Goal: Information Seeking & Learning: Find contact information

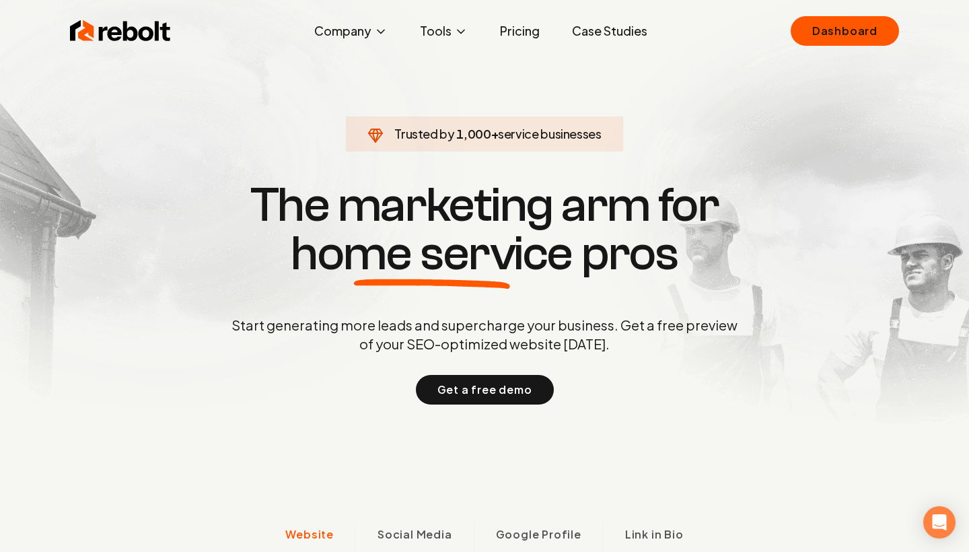
click at [885, 22] on link "Dashboard" at bounding box center [845, 31] width 108 height 30
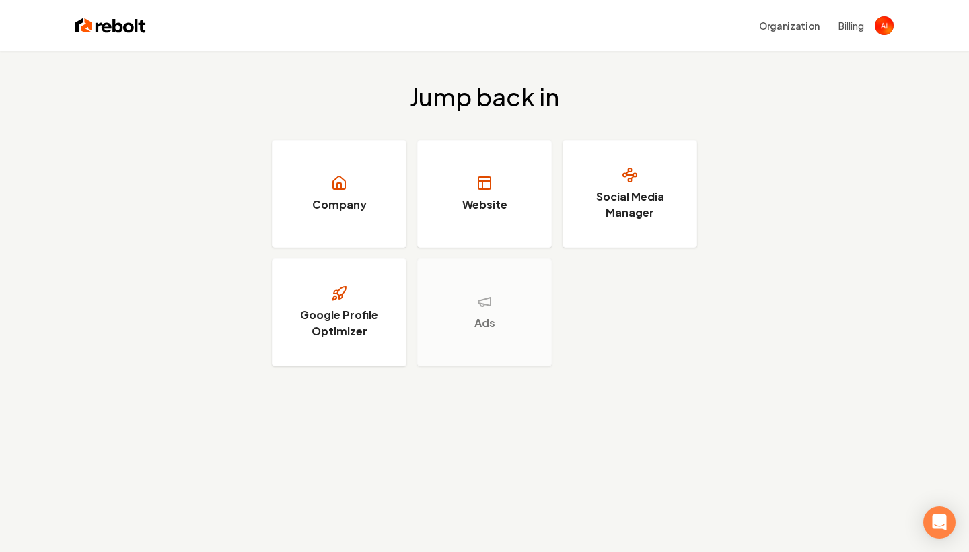
click at [880, 37] on div "Organization Billing" at bounding box center [520, 25] width 748 height 24
click at [887, 27] on img "Open user button" at bounding box center [884, 25] width 19 height 19
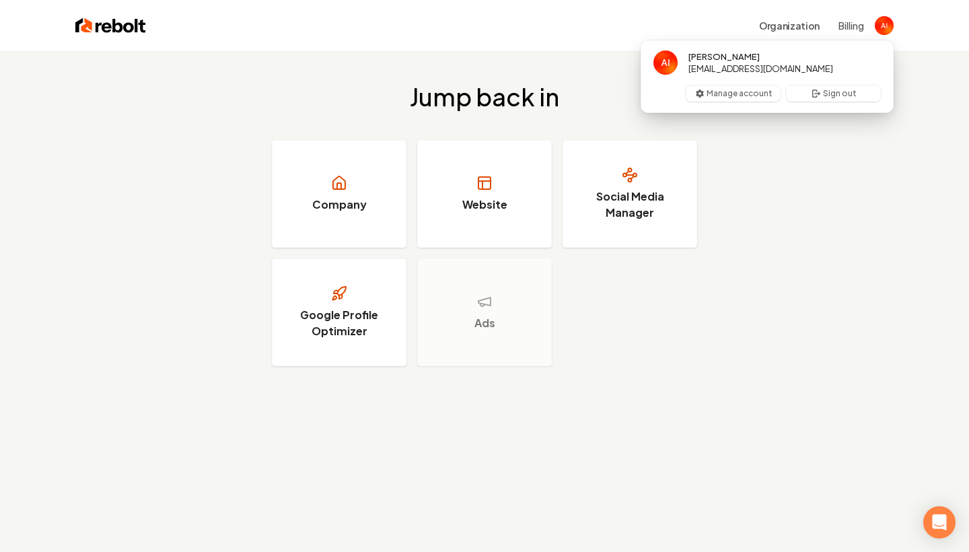
click at [887, 27] on img "Close user button" at bounding box center [884, 25] width 19 height 19
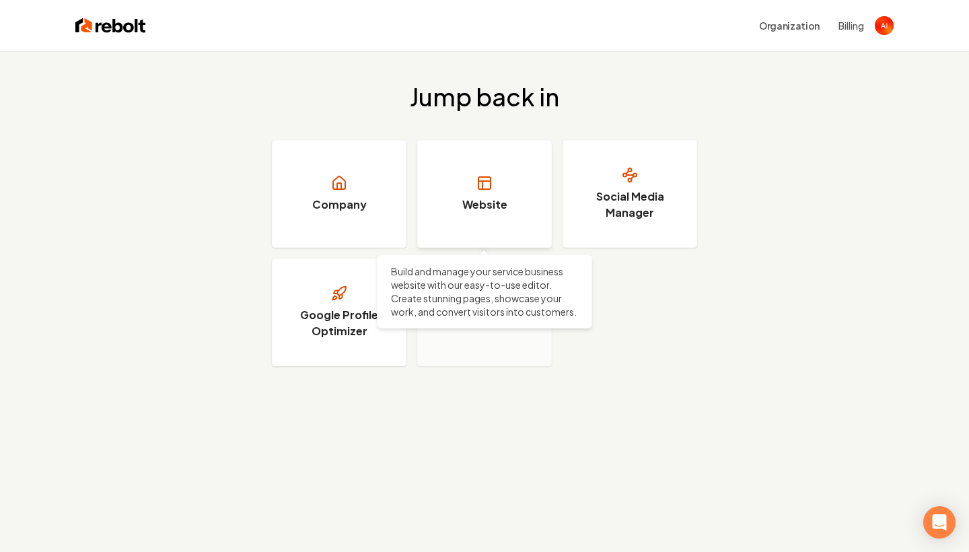
click at [468, 235] on link "Website" at bounding box center [484, 194] width 135 height 108
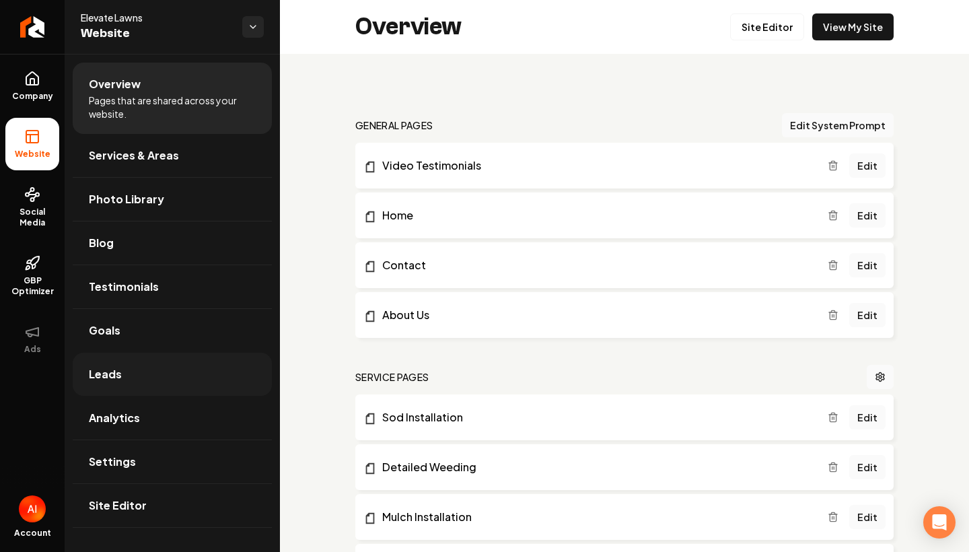
click at [96, 383] on link "Leads" at bounding box center [172, 374] width 199 height 43
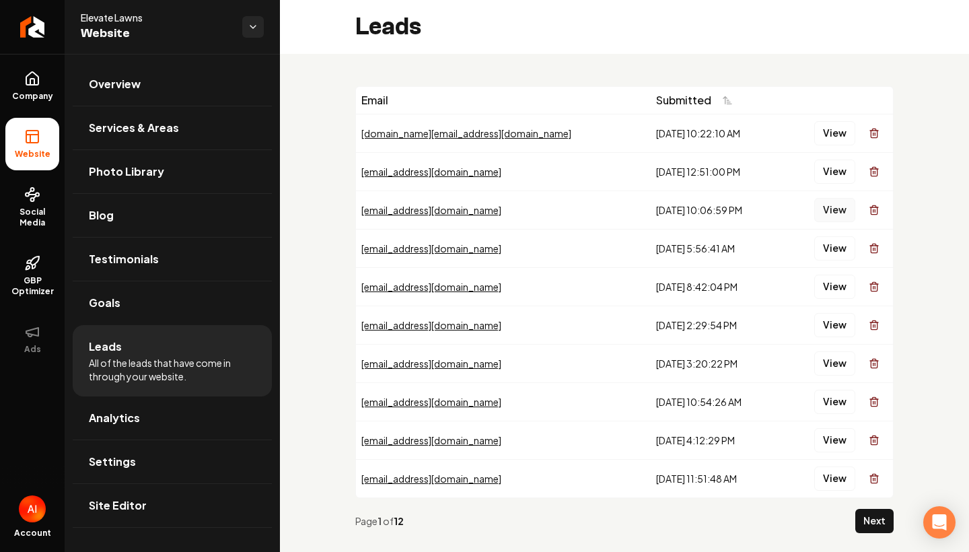
click at [835, 218] on button "View" at bounding box center [835, 210] width 41 height 24
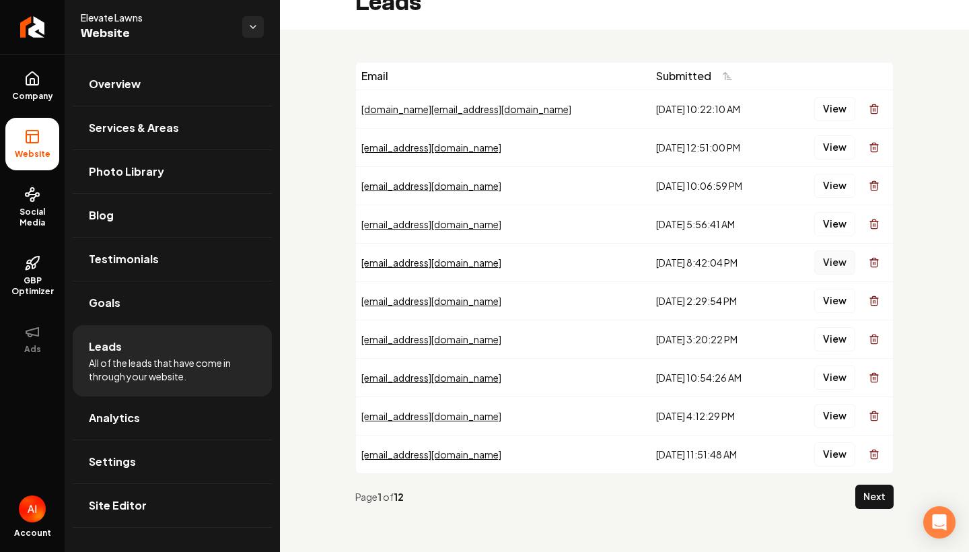
click at [841, 262] on button "View" at bounding box center [835, 262] width 41 height 24
click at [827, 230] on button "View" at bounding box center [835, 224] width 41 height 24
click at [837, 256] on button "View" at bounding box center [835, 262] width 41 height 24
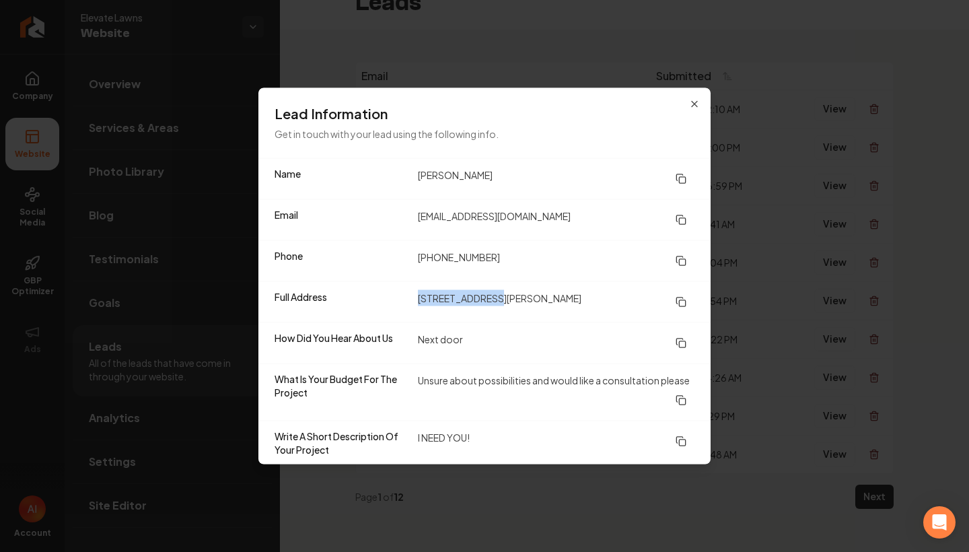
drag, startPoint x: 419, startPoint y: 300, endPoint x: 512, endPoint y: 298, distance: 92.2
click at [511, 298] on dd "[STREET_ADDRESS][PERSON_NAME]" at bounding box center [556, 302] width 277 height 24
copy dd "[STREET_ADDRESS][PERSON_NAME]"
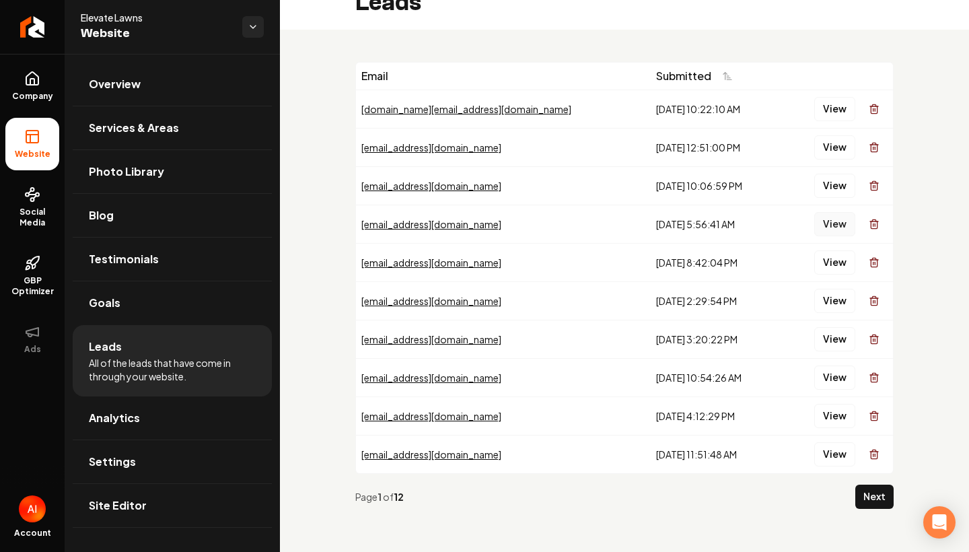
click at [842, 222] on button "View" at bounding box center [835, 224] width 41 height 24
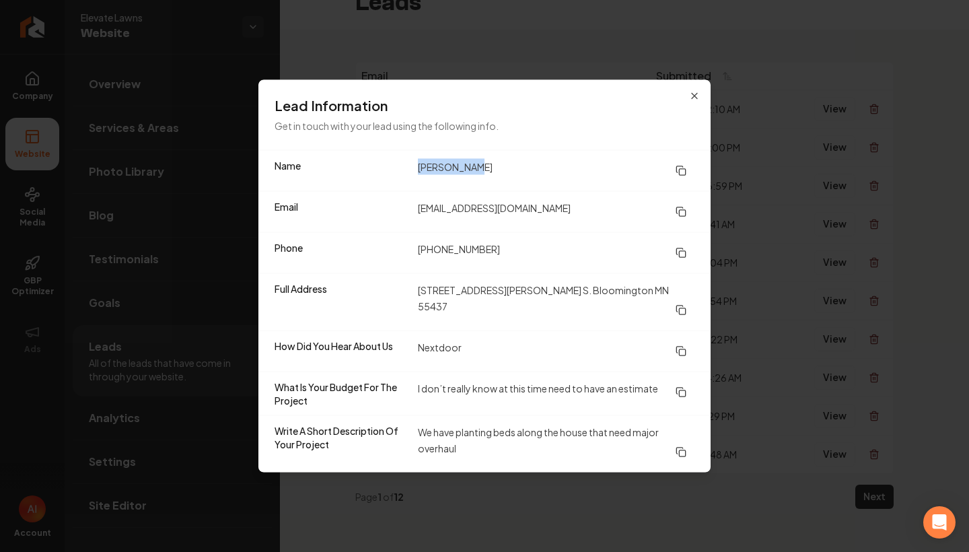
drag, startPoint x: 415, startPoint y: 179, endPoint x: 536, endPoint y: 182, distance: 121.2
click at [533, 180] on div "Name [PERSON_NAME]" at bounding box center [485, 171] width 452 height 40
copy dd "[PERSON_NAME]"
drag, startPoint x: 415, startPoint y: 254, endPoint x: 679, endPoint y: 269, distance: 264.3
click at [659, 271] on div "Phone [PHONE_NUMBER]" at bounding box center [485, 252] width 452 height 41
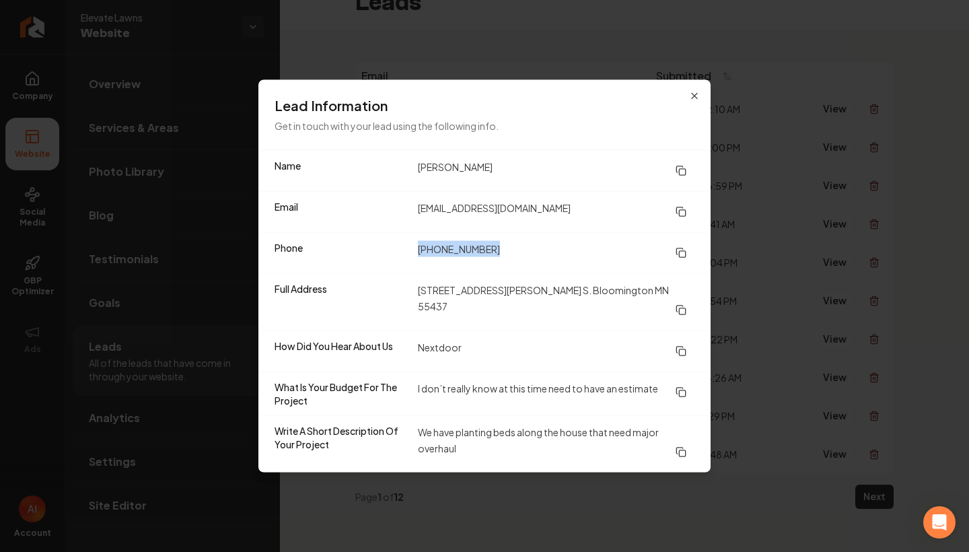
copy dd "[PHONE_NUMBER]"
drag, startPoint x: 418, startPoint y: 296, endPoint x: 674, endPoint y: 300, distance: 255.8
click at [673, 300] on dd "[STREET_ADDRESS][PERSON_NAME] S. Bloomington MN 55437" at bounding box center [556, 302] width 277 height 40
copy dd "[STREET_ADDRESS][PERSON_NAME] S. Bloomington MN 55437"
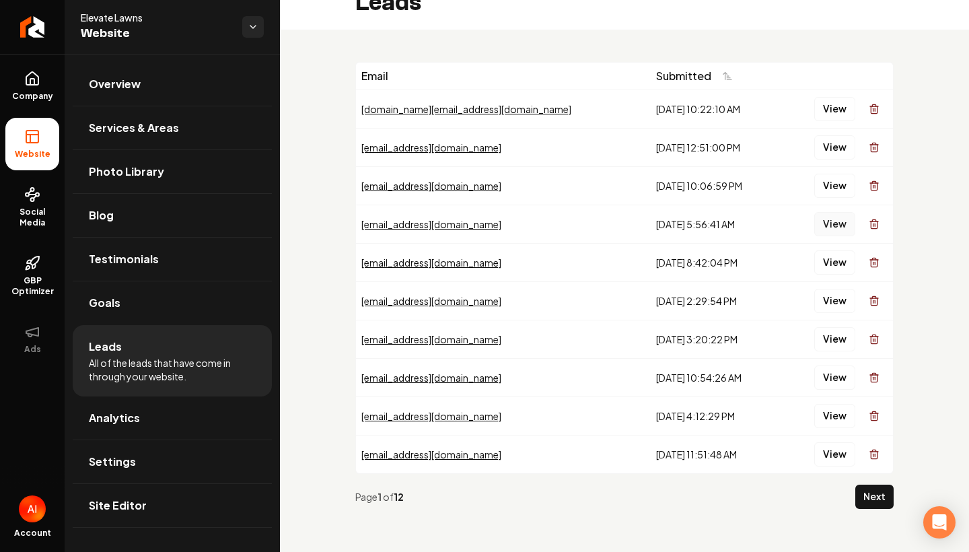
click at [835, 232] on button "View" at bounding box center [835, 224] width 41 height 24
click at [829, 192] on button "View" at bounding box center [835, 186] width 41 height 24
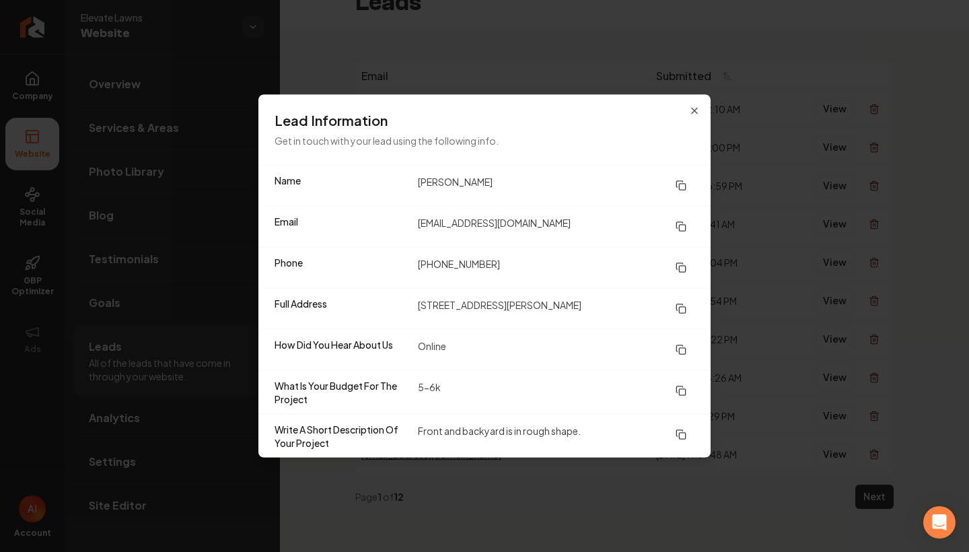
drag, startPoint x: 411, startPoint y: 306, endPoint x: 684, endPoint y: 291, distance: 273.0
click at [688, 291] on div "Full Address [STREET_ADDRESS][PERSON_NAME]" at bounding box center [485, 308] width 452 height 41
click at [600, 304] on dd "[STREET_ADDRESS][PERSON_NAME]" at bounding box center [556, 309] width 277 height 24
drag, startPoint x: 598, startPoint y: 304, endPoint x: 475, endPoint y: 302, distance: 123.2
click at [475, 302] on dd "[STREET_ADDRESS][PERSON_NAME]" at bounding box center [556, 309] width 277 height 24
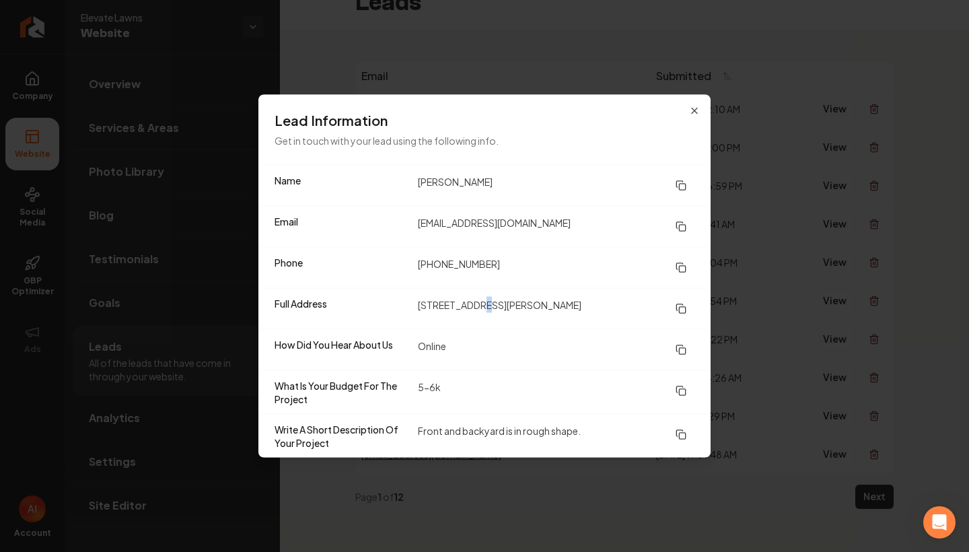
drag, startPoint x: 474, startPoint y: 301, endPoint x: 458, endPoint y: 301, distance: 16.2
click at [469, 301] on dd "[STREET_ADDRESS][PERSON_NAME]" at bounding box center [556, 309] width 277 height 24
drag, startPoint x: 414, startPoint y: 306, endPoint x: 609, endPoint y: 296, distance: 194.8
click at [609, 311] on div "Full Address [STREET_ADDRESS][PERSON_NAME]" at bounding box center [485, 308] width 452 height 41
copy dd "[STREET_ADDRESS][PERSON_NAME]"
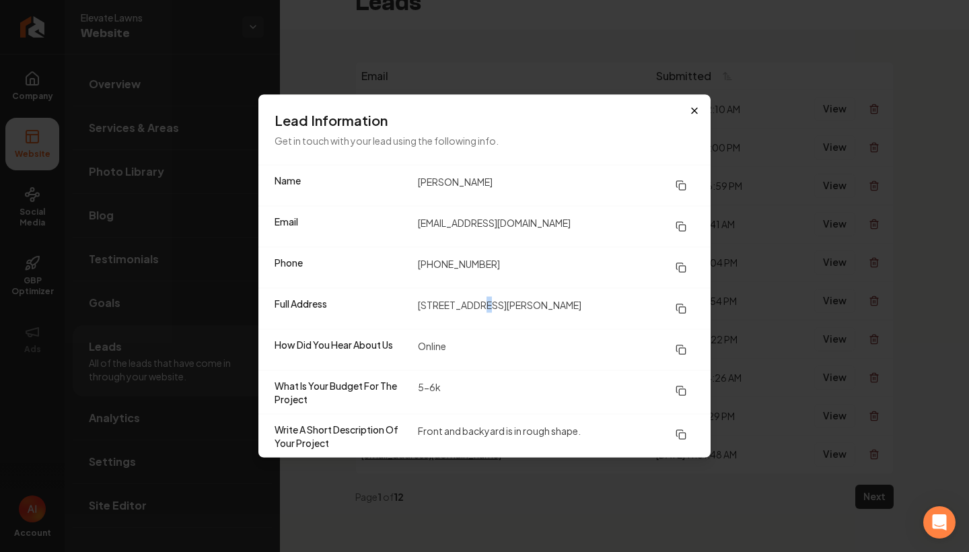
click at [696, 106] on icon "button" at bounding box center [694, 111] width 11 height 11
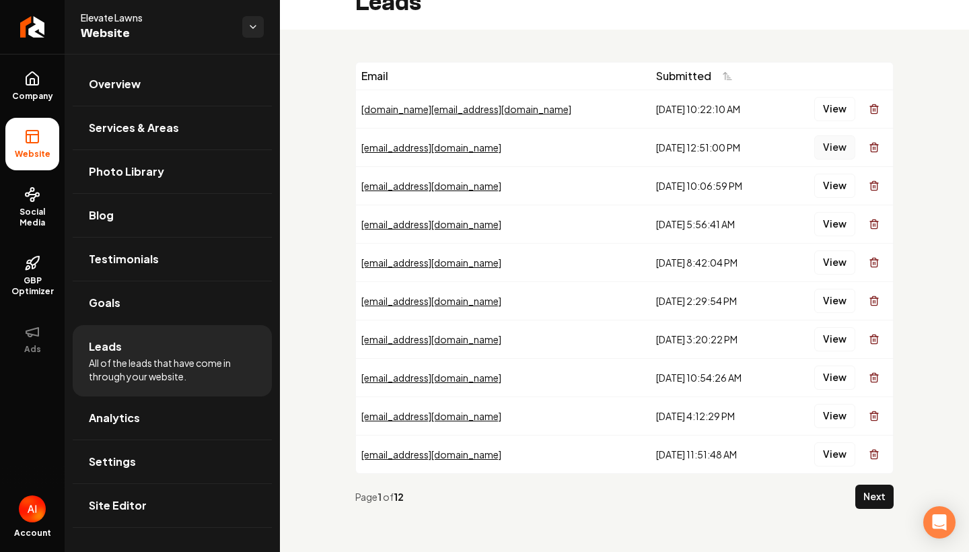
click at [833, 159] on button "View" at bounding box center [835, 147] width 41 height 24
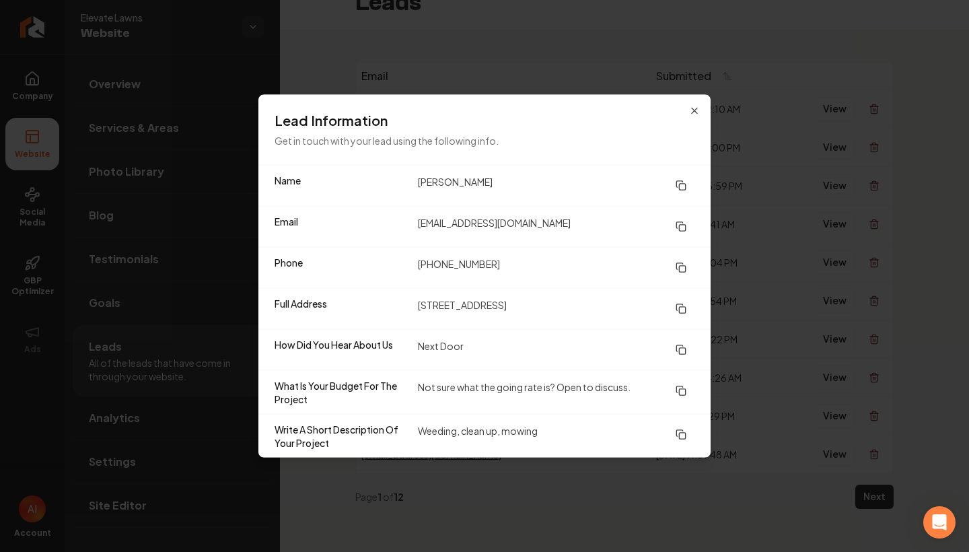
drag, startPoint x: 413, startPoint y: 181, endPoint x: 558, endPoint y: 202, distance: 146.9
click at [557, 203] on div "Name [PERSON_NAME]" at bounding box center [485, 186] width 452 height 40
copy div "[PERSON_NAME]"
drag, startPoint x: 416, startPoint y: 266, endPoint x: 537, endPoint y: 265, distance: 120.5
click at [537, 265] on div "Phone [PHONE_NUMBER]" at bounding box center [485, 267] width 452 height 41
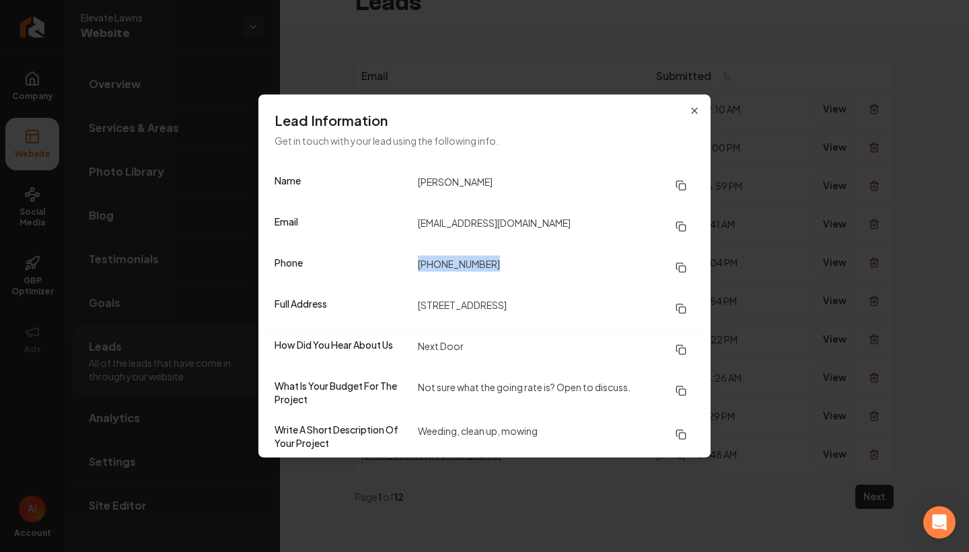
copy dd "[PHONE_NUMBER]"
drag, startPoint x: 415, startPoint y: 301, endPoint x: 594, endPoint y: 308, distance: 179.2
click at [594, 308] on div "Full Address [STREET_ADDRESS]" at bounding box center [485, 308] width 452 height 41
copy dd "[STREET_ADDRESS]"
click at [468, 312] on dd "[STREET_ADDRESS]" at bounding box center [556, 309] width 277 height 24
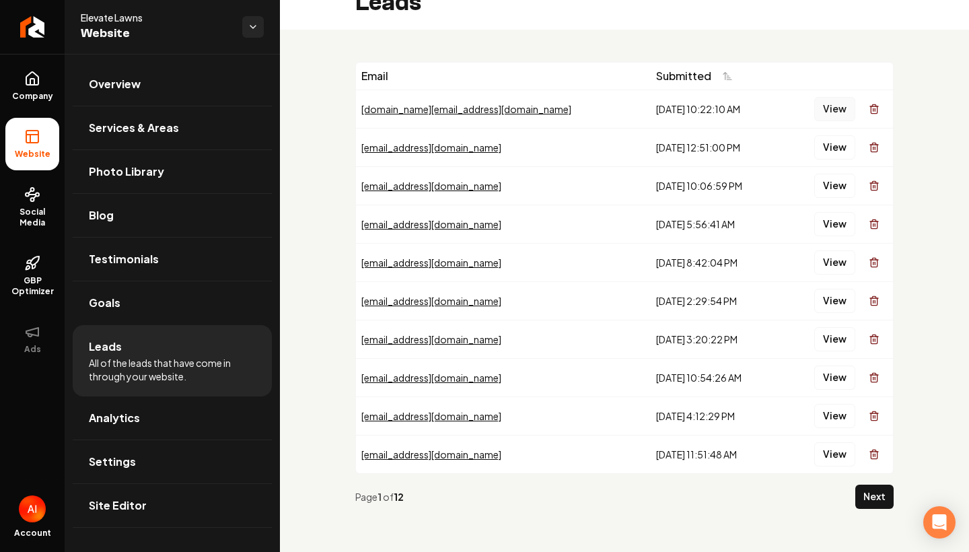
click at [823, 114] on button "View" at bounding box center [835, 109] width 41 height 24
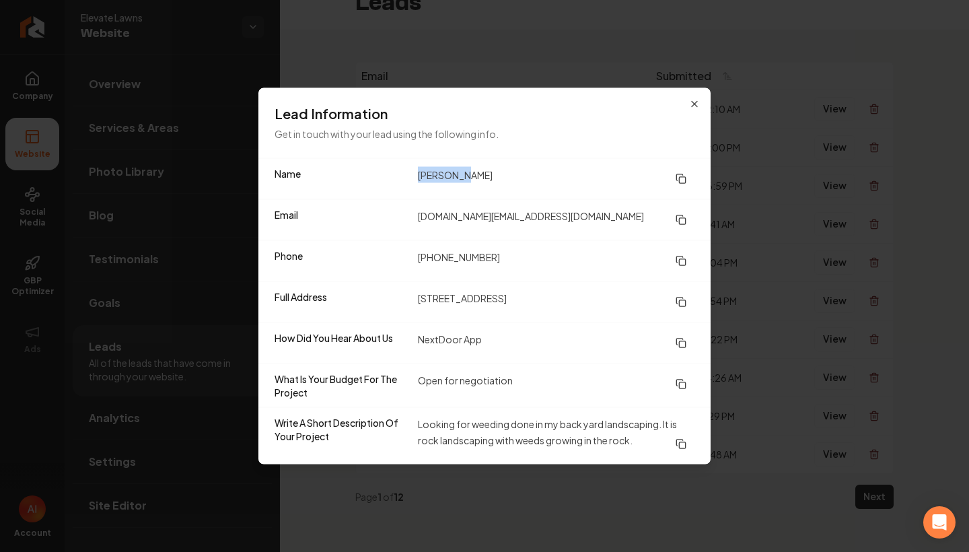
drag, startPoint x: 415, startPoint y: 177, endPoint x: 609, endPoint y: 184, distance: 194.7
click at [607, 183] on div "Name [PERSON_NAME]" at bounding box center [485, 179] width 452 height 40
copy dd "[PERSON_NAME]"
drag, startPoint x: 416, startPoint y: 254, endPoint x: 521, endPoint y: 255, distance: 105.0
click at [520, 255] on div "Phone [PHONE_NUMBER]" at bounding box center [485, 260] width 452 height 41
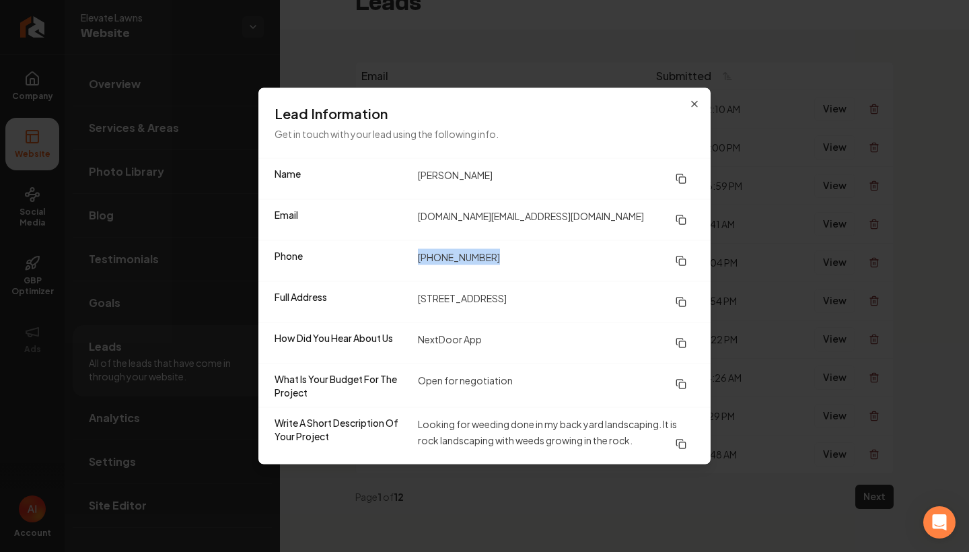
copy dd "[PHONE_NUMBER]"
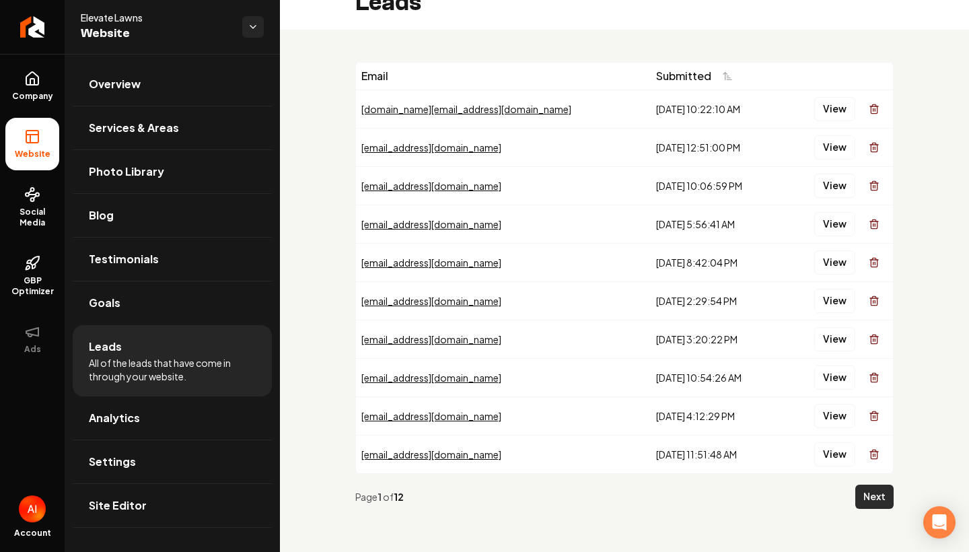
click at [876, 498] on button "Next" at bounding box center [875, 497] width 38 height 24
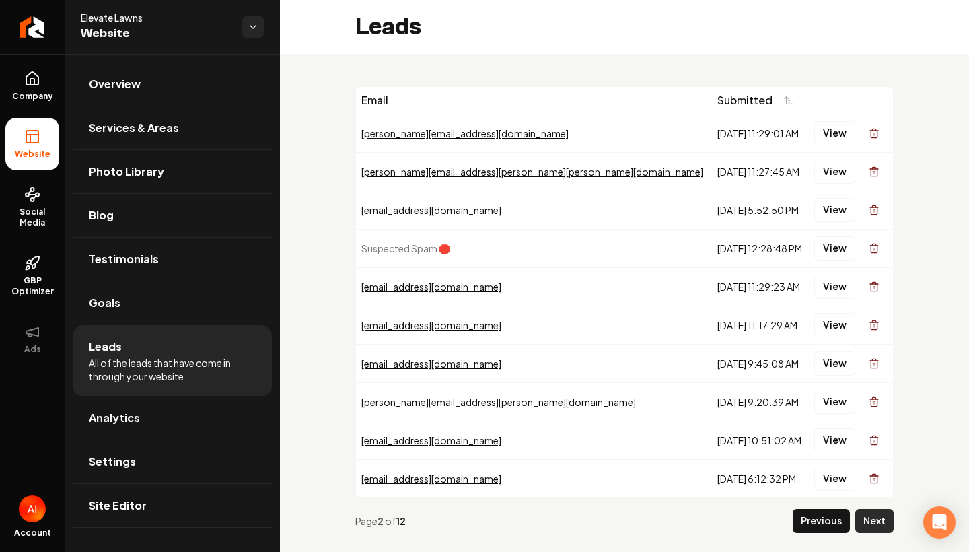
click at [874, 528] on button "Next" at bounding box center [875, 521] width 38 height 24
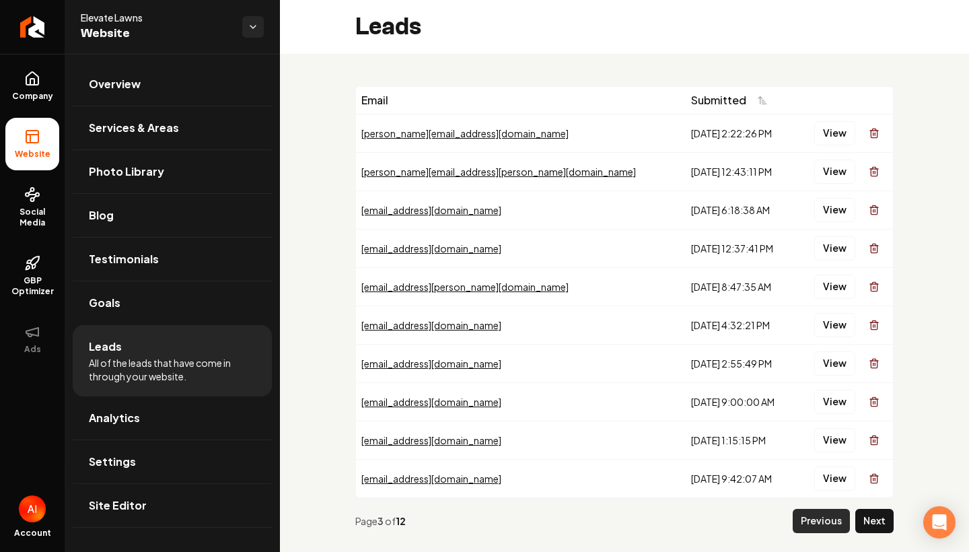
click at [836, 519] on button "Previous" at bounding box center [821, 521] width 57 height 24
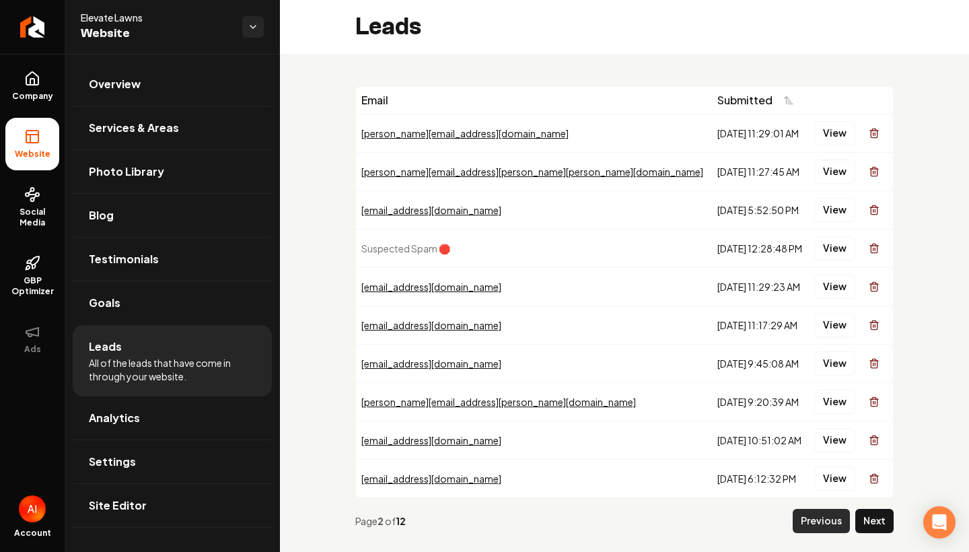
click at [832, 519] on button "Previous" at bounding box center [821, 521] width 57 height 24
